Goal: Transaction & Acquisition: Download file/media

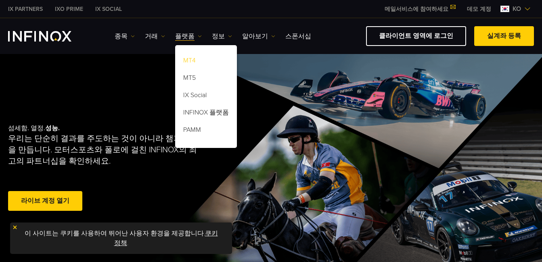
click at [191, 63] on link "MT4" at bounding box center [206, 61] width 62 height 17
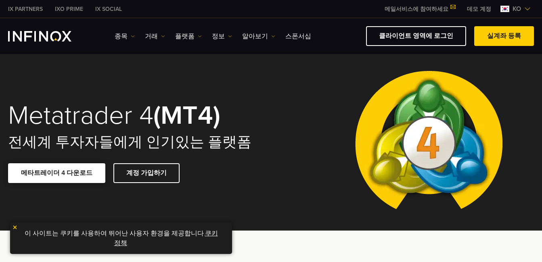
drag, startPoint x: 0, startPoint y: 0, endPoint x: 54, endPoint y: 173, distance: 181.4
click at [54, 173] on link "메타트레이더 4 다운로드" at bounding box center [56, 173] width 97 height 20
click at [57, 173] on span at bounding box center [57, 173] width 0 height 0
